Goal: Information Seeking & Learning: Find specific fact

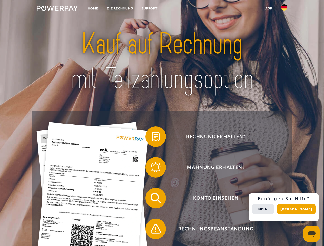
click at [57, 9] on img at bounding box center [57, 8] width 41 height 5
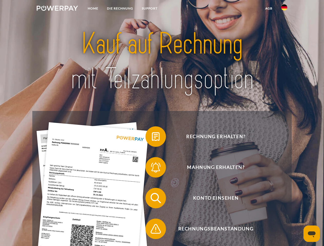
click at [284, 9] on img at bounding box center [284, 7] width 6 height 6
click at [269, 8] on link "agb" at bounding box center [269, 8] width 16 height 9
click at [152, 138] on span at bounding box center [148, 137] width 26 height 26
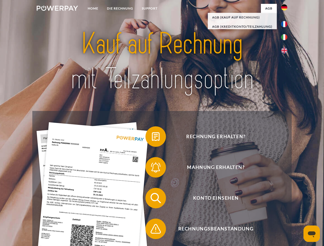
click at [152, 169] on div "Rechnung erhalten? Mahnung erhalten? Konto einsehen" at bounding box center [161, 213] width 259 height 205
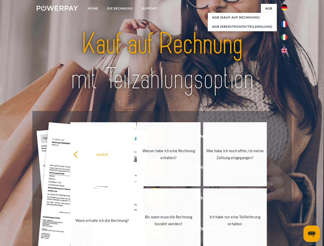
click at [152, 199] on link "Bis wann muss die Rechnung bezahlt werden?" at bounding box center [169, 221] width 64 height 64
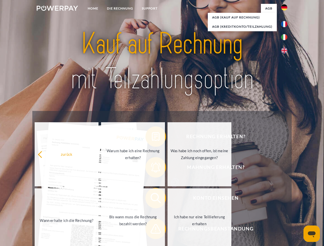
click at [152, 230] on span at bounding box center [148, 229] width 26 height 26
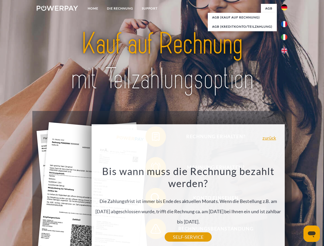
click at [286, 208] on div "Rechnung erhalten? Mahnung erhalten? Konto einsehen" at bounding box center [161, 213] width 259 height 205
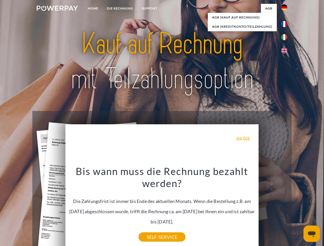
click at [273, 209] on span "Konto einsehen" at bounding box center [216, 198] width 126 height 21
click at [298, 210] on header "Home DIE RECHNUNG SUPPORT" at bounding box center [162, 177] width 324 height 355
